Goal: Task Accomplishment & Management: Use online tool/utility

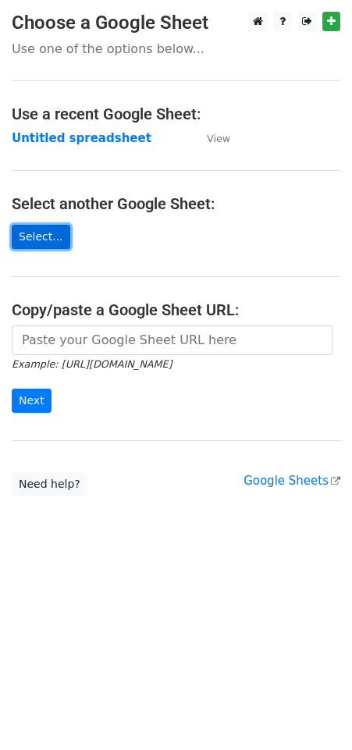
click at [41, 233] on link "Select..." at bounding box center [41, 237] width 59 height 24
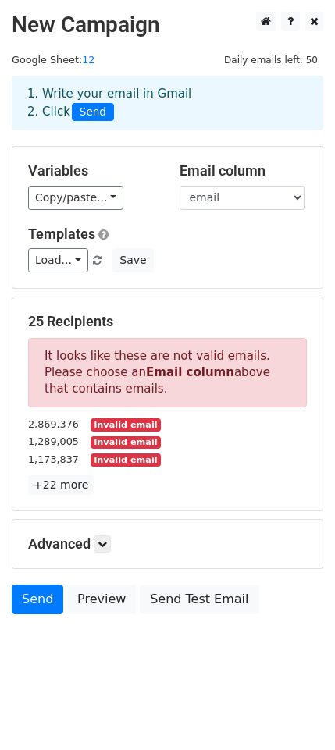
click at [110, 448] on small "Invalid email" at bounding box center [126, 442] width 70 height 13
click at [68, 493] on link "+22 more" at bounding box center [61, 485] width 66 height 20
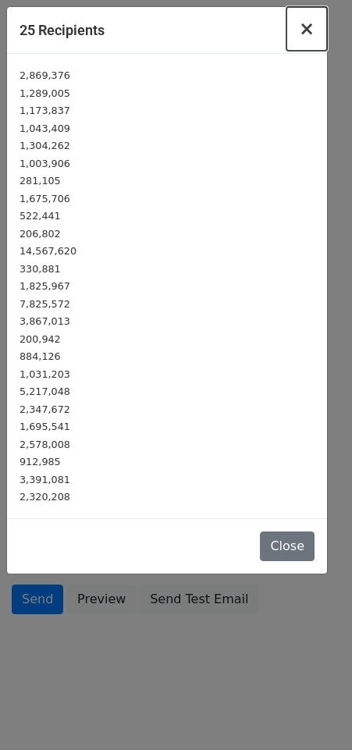
click at [314, 27] on span "×" at bounding box center [307, 29] width 16 height 22
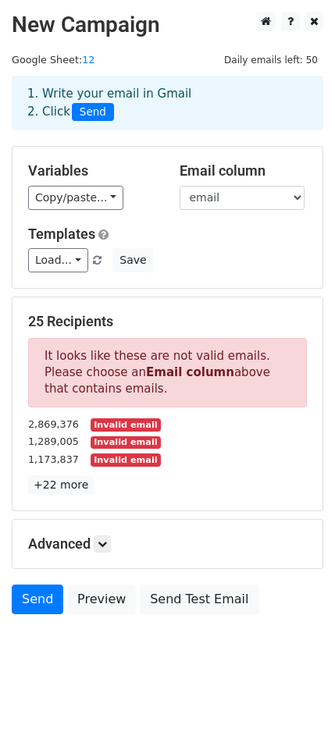
click at [132, 442] on small "Invalid email" at bounding box center [126, 442] width 70 height 13
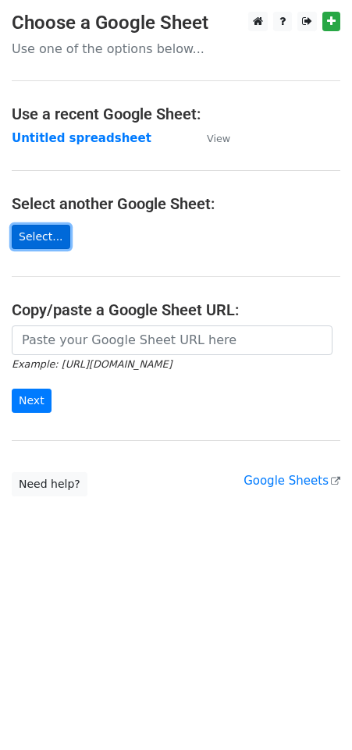
click at [49, 236] on link "Select..." at bounding box center [41, 237] width 59 height 24
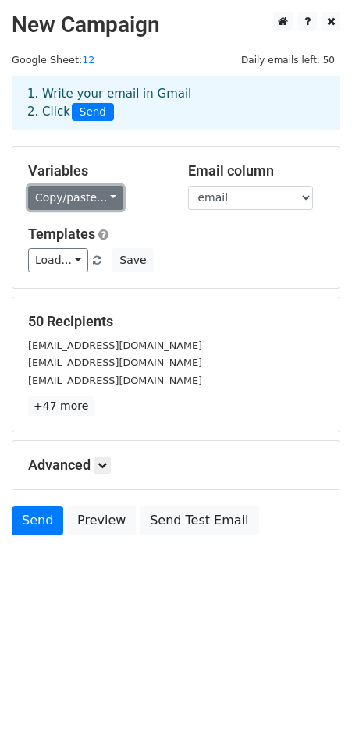
click at [90, 198] on link "Copy/paste..." at bounding box center [75, 198] width 95 height 24
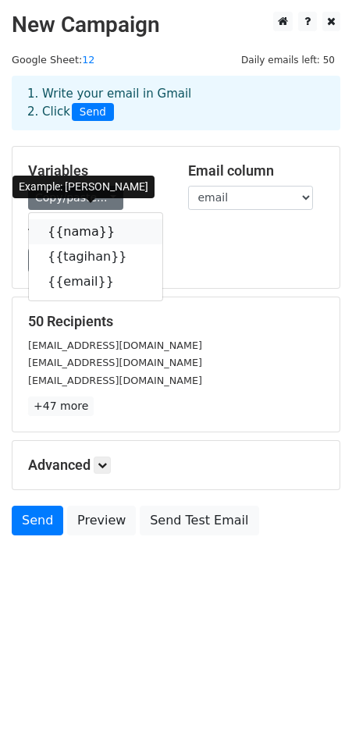
drag, startPoint x: 101, startPoint y: 229, endPoint x: 15, endPoint y: 263, distance: 93.2
click at [119, 229] on icon at bounding box center [125, 231] width 12 height 12
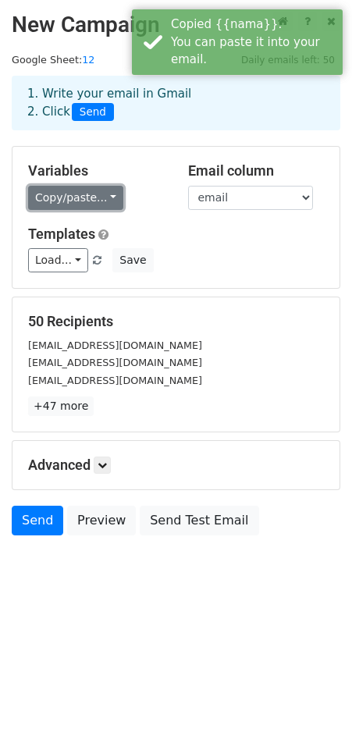
click at [104, 197] on link "Copy/paste..." at bounding box center [75, 198] width 95 height 24
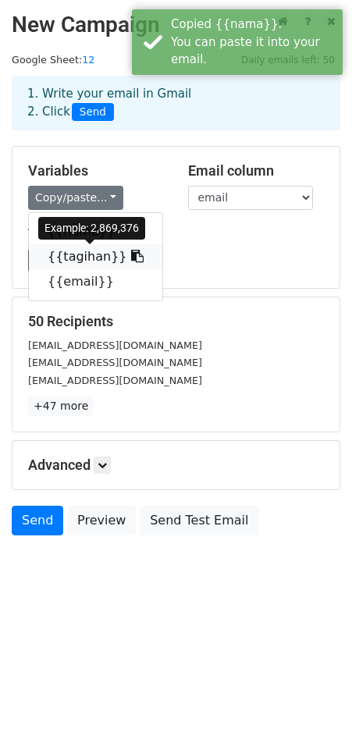
click at [131, 257] on icon at bounding box center [137, 256] width 12 height 12
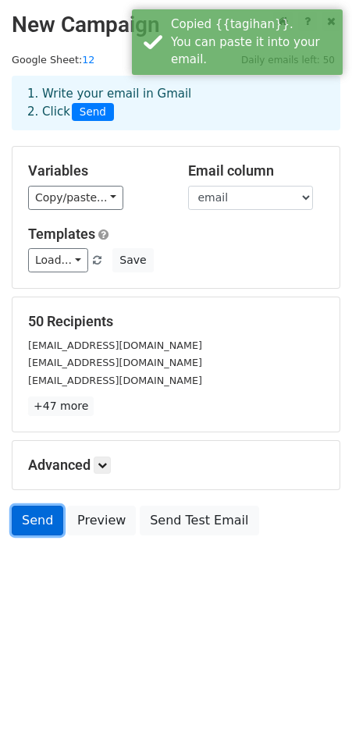
click at [34, 521] on link "Send" at bounding box center [38, 521] width 52 height 30
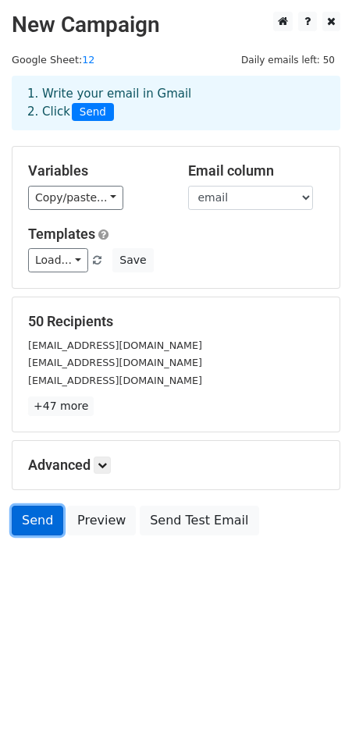
click at [47, 521] on link "Send" at bounding box center [38, 521] width 52 height 30
